Goal: Information Seeking & Learning: Learn about a topic

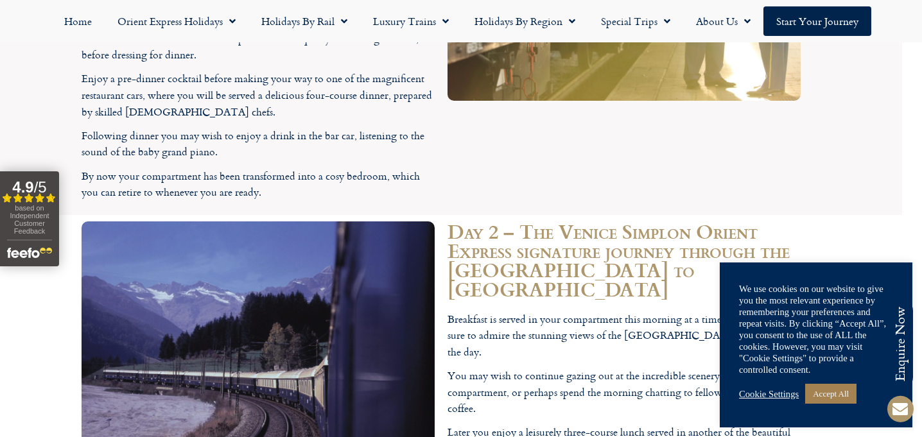
scroll to position [2502, 21]
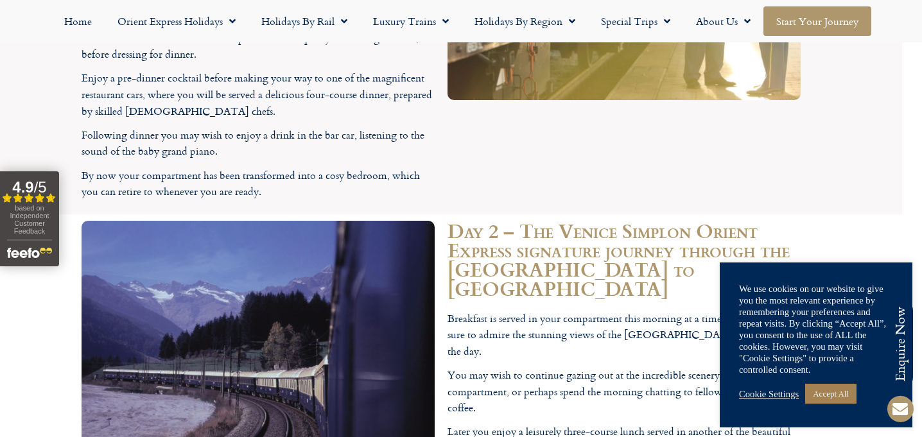
click at [786, 21] on link "Start your Journey" at bounding box center [817, 21] width 108 height 30
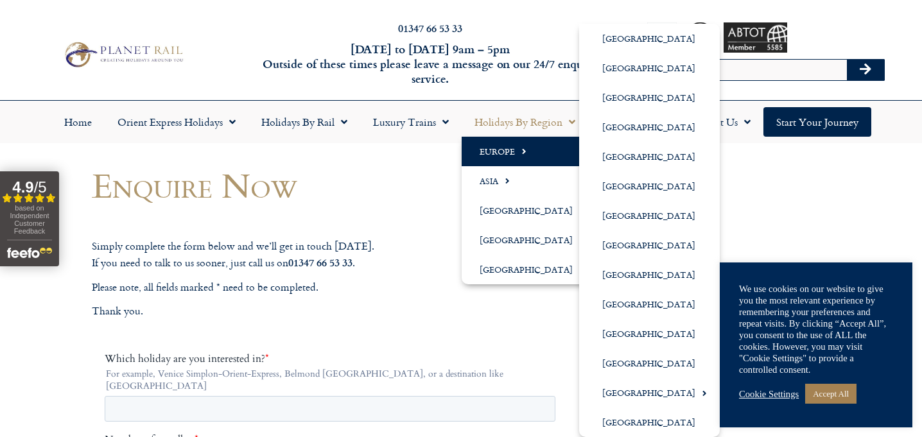
click at [492, 142] on link "Europe" at bounding box center [528, 152] width 135 height 30
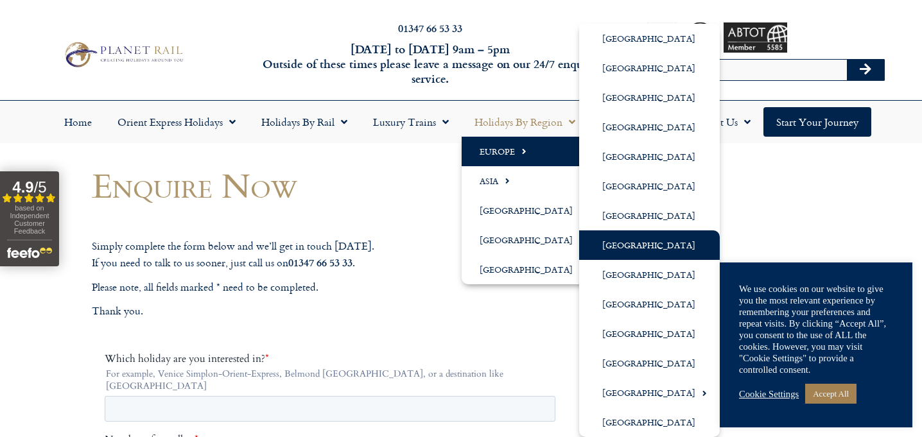
click at [600, 241] on link "[GEOGRAPHIC_DATA]" at bounding box center [649, 245] width 141 height 30
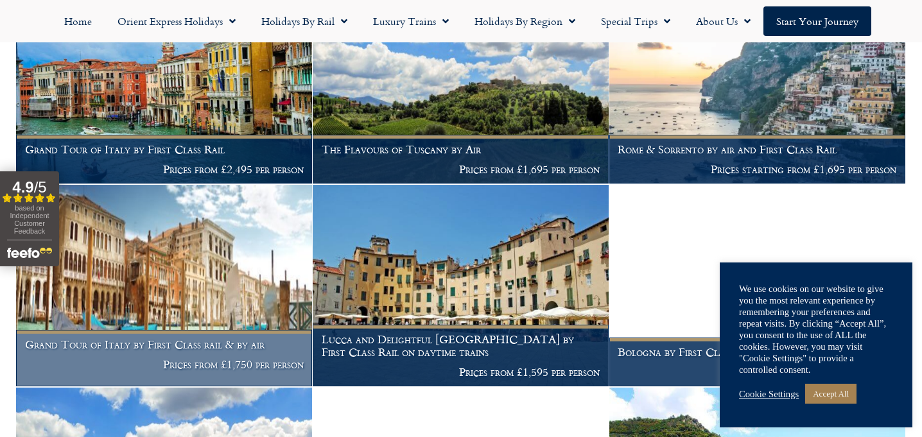
scroll to position [1248, 0]
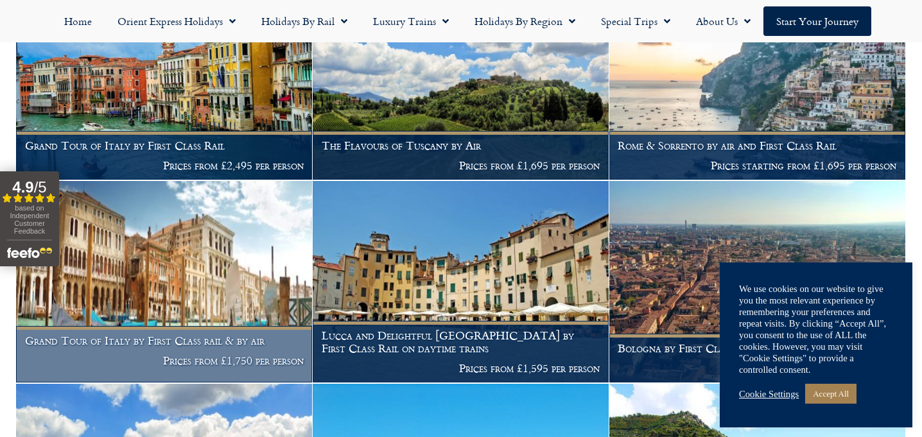
click at [245, 336] on figcaption "Grand Tour of Italy by First Class rail & by air Prices from £1,750 per person" at bounding box center [164, 354] width 296 height 56
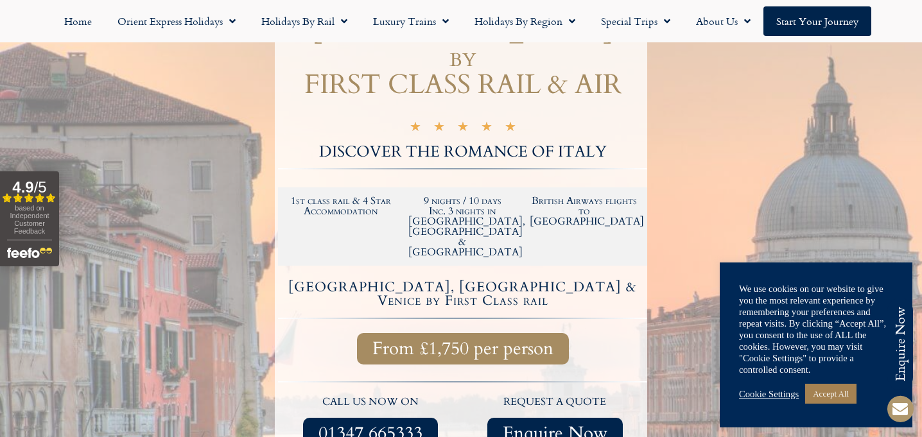
scroll to position [199, 0]
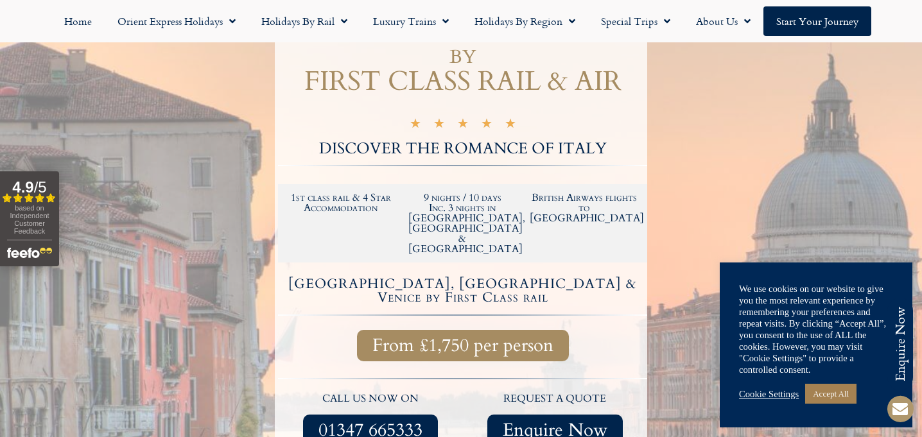
click at [411, 338] on span "From £1,750 per person" at bounding box center [462, 346] width 181 height 16
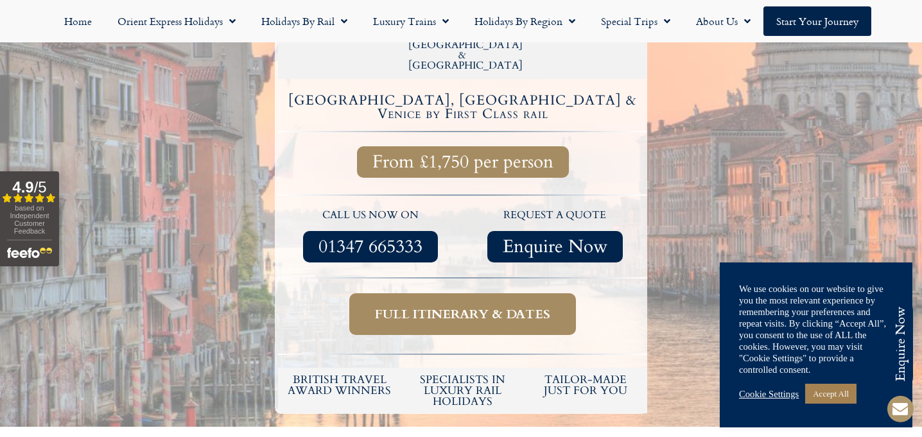
click at [422, 306] on span "Full itinerary & dates" at bounding box center [462, 314] width 175 height 16
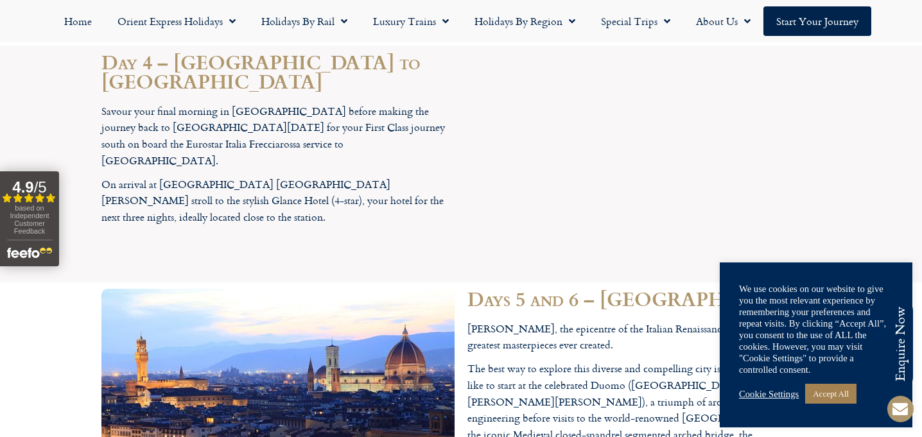
scroll to position [1955, 0]
